Goal: Task Accomplishment & Management: Manage account settings

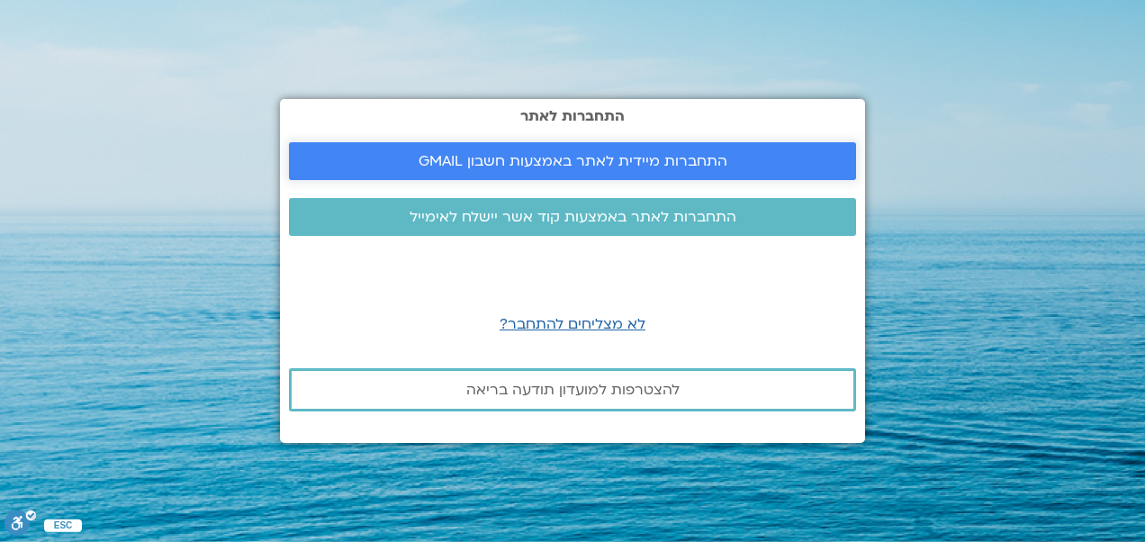
click at [569, 155] on span "התחברות מיידית לאתר באמצעות חשבון GMAIL" at bounding box center [573, 161] width 309 height 16
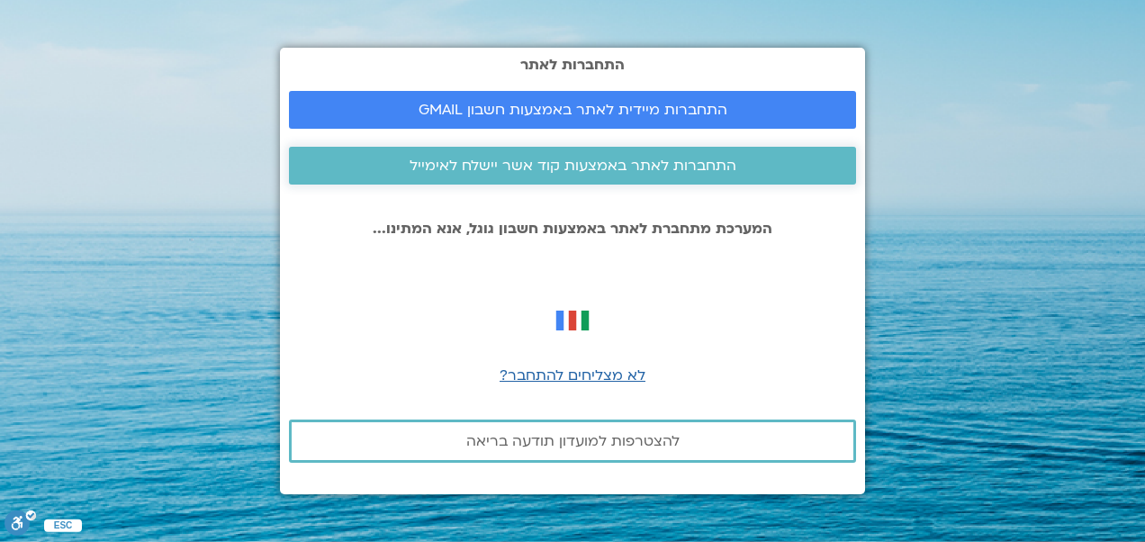
click at [644, 158] on span "התחברות לאתר באמצעות קוד אשר יישלח לאימייל" at bounding box center [573, 166] width 327 height 16
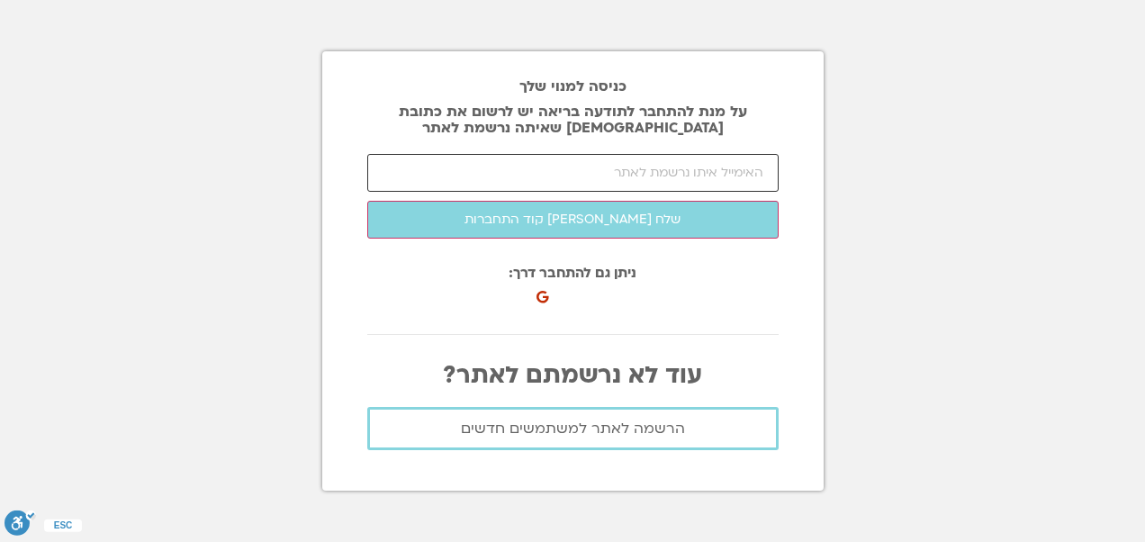
click at [760, 171] on input "email" at bounding box center [573, 173] width 412 height 38
type input "halperin.shlomit@gmail.com"
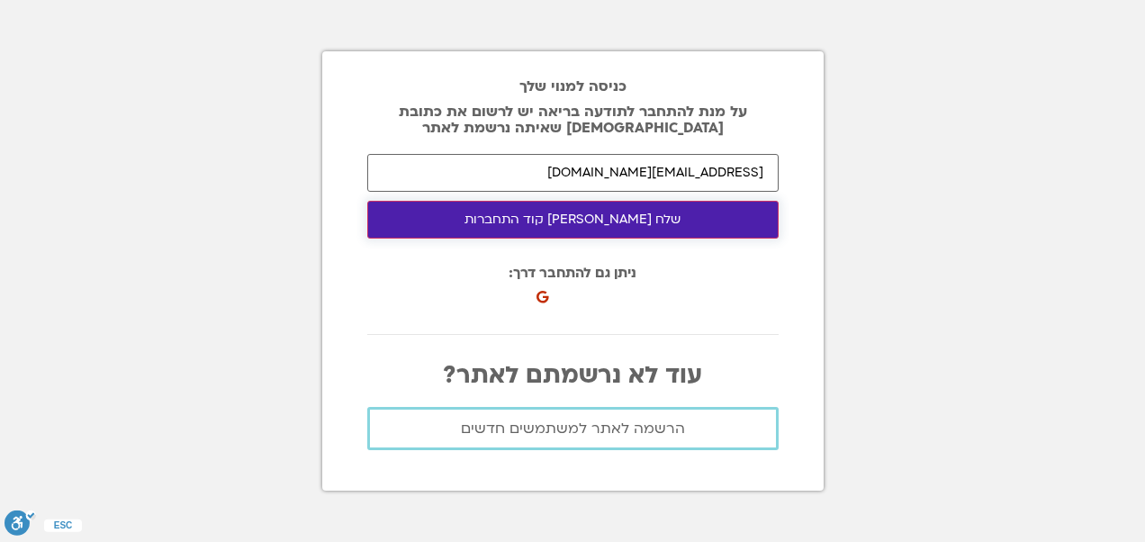
click at [583, 223] on button "שלח לי קוד התחברות" at bounding box center [573, 220] width 412 height 38
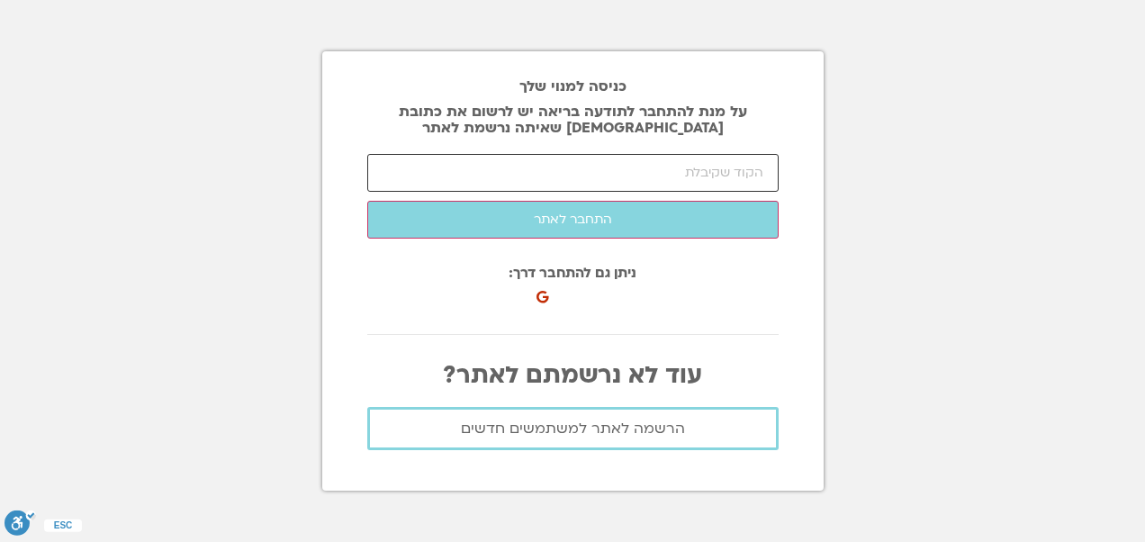
click at [762, 169] on input "number" at bounding box center [573, 173] width 412 height 38
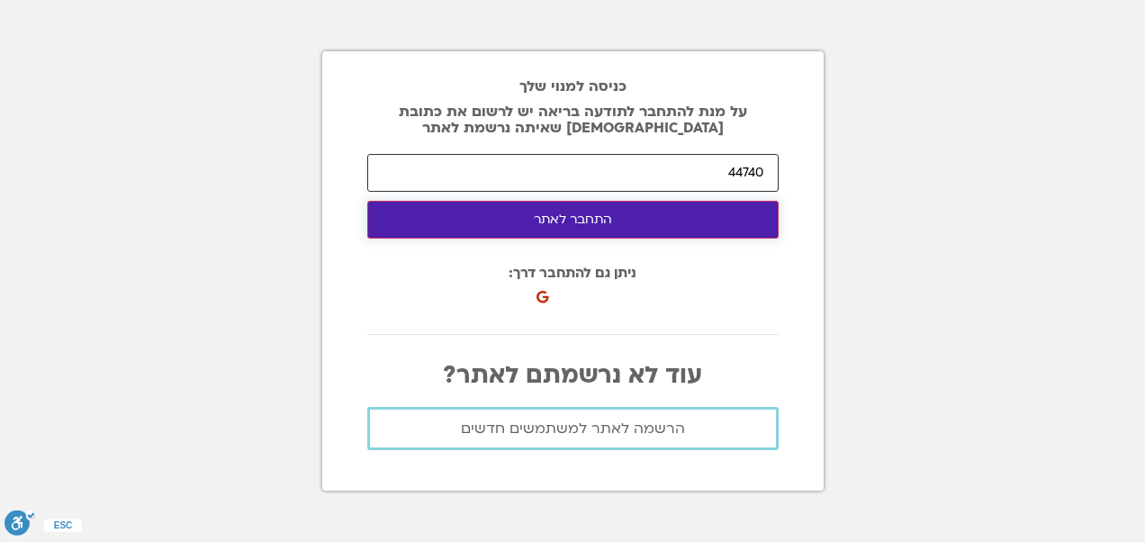
type input "44740"
click at [597, 221] on button "התחבר לאתר" at bounding box center [573, 220] width 412 height 38
click at [564, 216] on button "התחבר לאתר" at bounding box center [573, 220] width 412 height 38
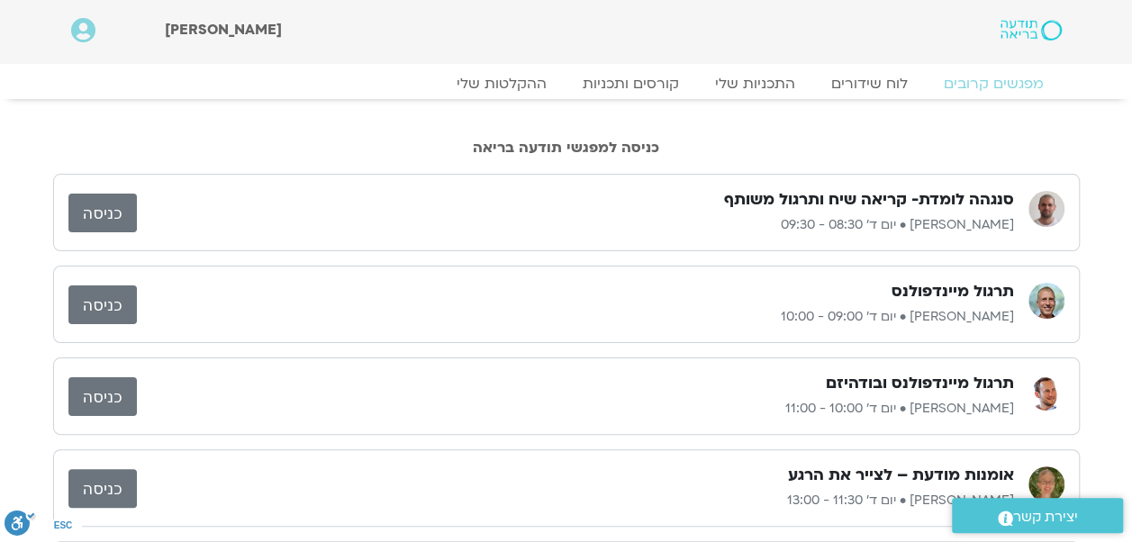
click at [117, 216] on link "כניסה" at bounding box center [102, 213] width 68 height 39
